Goal: Task Accomplishment & Management: Manage account settings

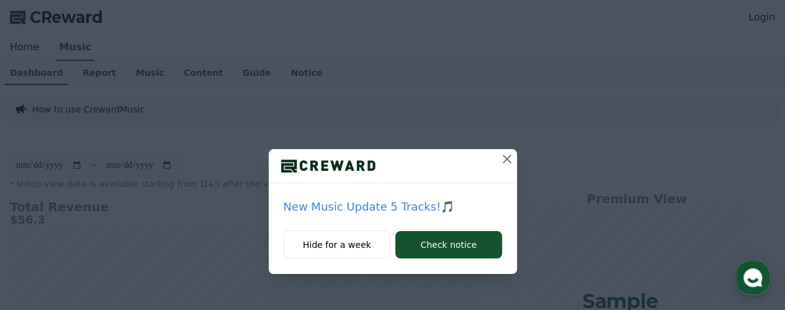
click at [502, 159] on icon at bounding box center [507, 158] width 15 height 15
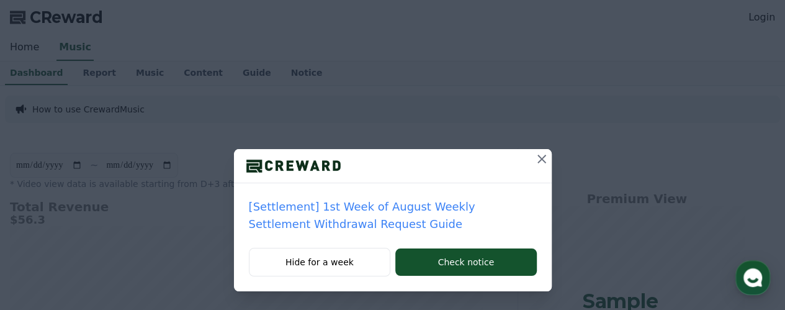
click at [538, 161] on icon at bounding box center [542, 159] width 9 height 9
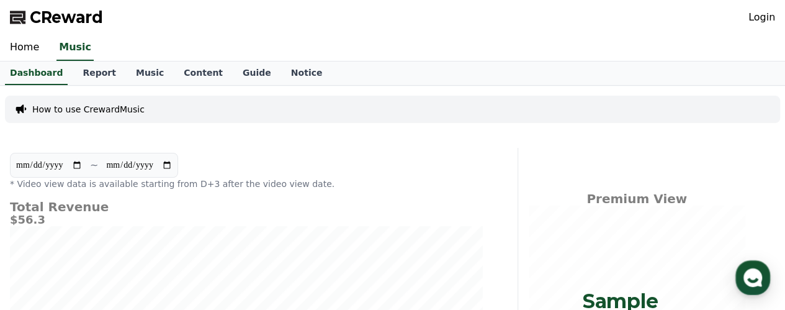
click at [766, 24] on link "Login" at bounding box center [762, 17] width 27 height 15
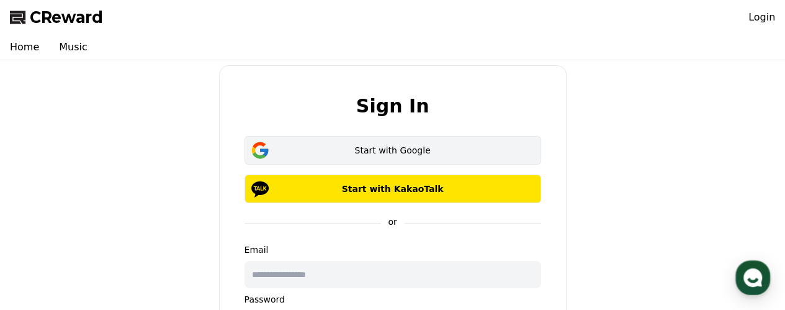
click at [425, 154] on div "Start with Google" at bounding box center [393, 150] width 261 height 12
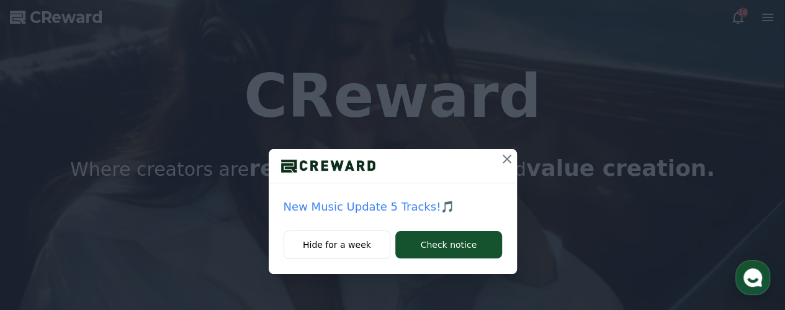
click at [507, 161] on icon at bounding box center [507, 158] width 15 height 15
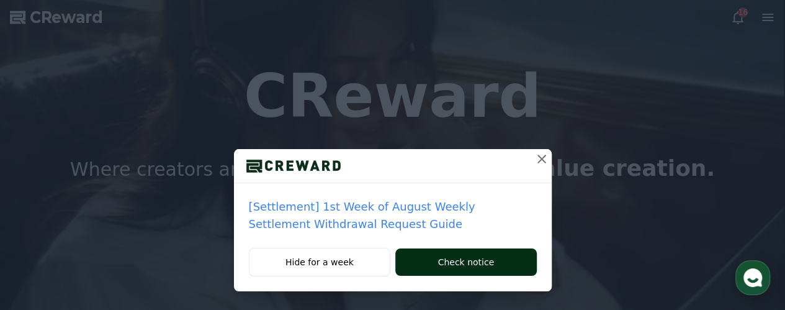
click at [469, 268] on button "Check notice" at bounding box center [465, 261] width 141 height 27
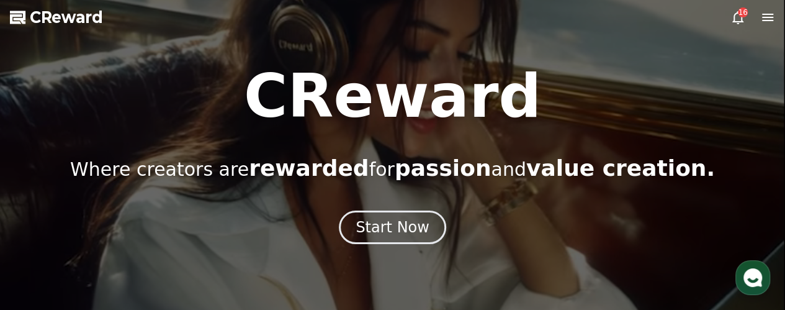
click at [765, 16] on icon at bounding box center [768, 17] width 15 height 15
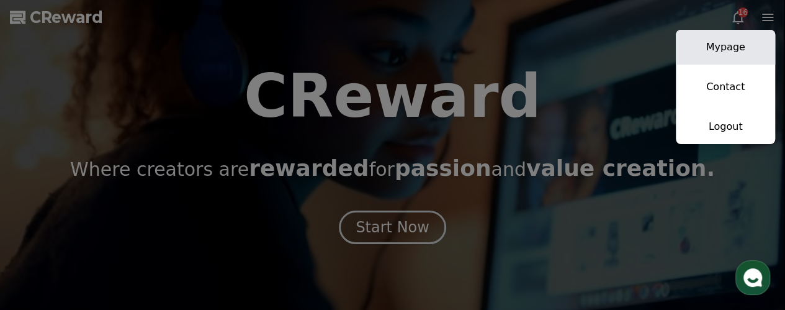
click at [730, 45] on link "Mypage" at bounding box center [725, 47] width 99 height 35
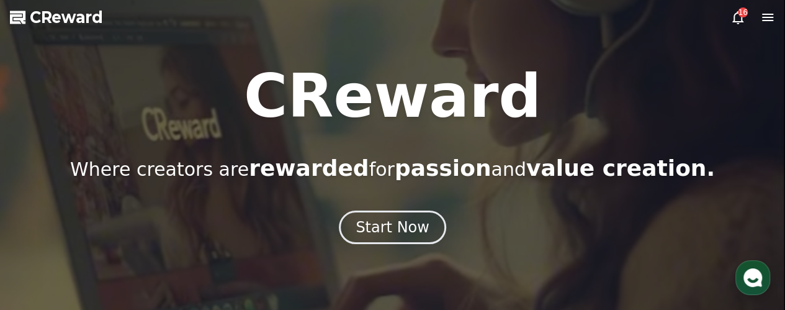
select select "**********"
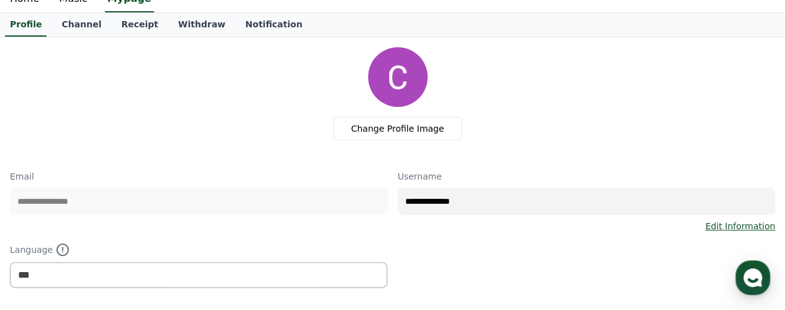
scroll to position [49, 0]
click at [75, 28] on link "Channel" at bounding box center [82, 24] width 60 height 24
